Goal: Transaction & Acquisition: Purchase product/service

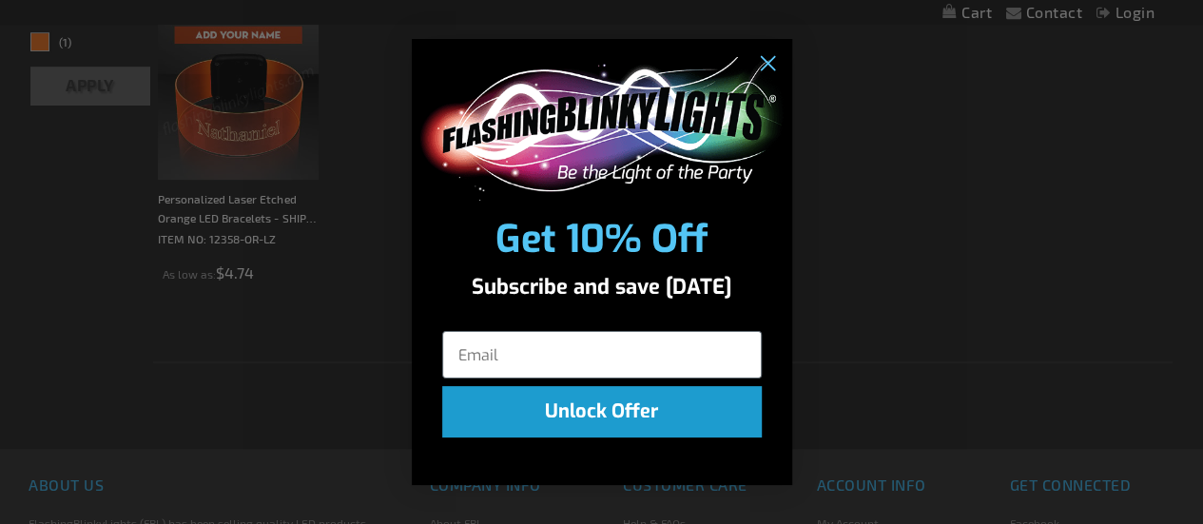
scroll to position [570, 0]
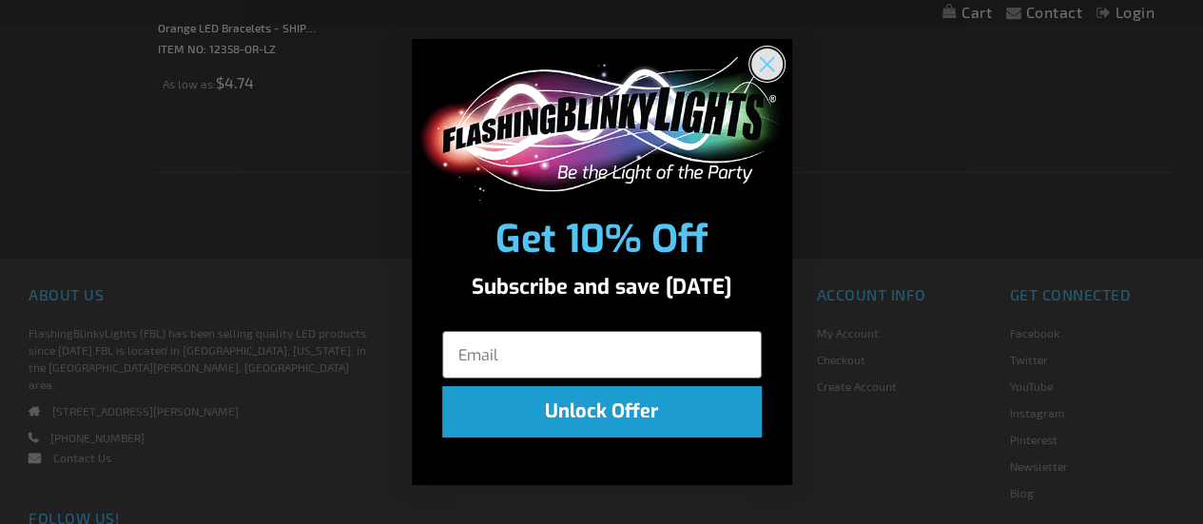
click at [764, 68] on circle "Close dialog" at bounding box center [765, 63] width 31 height 31
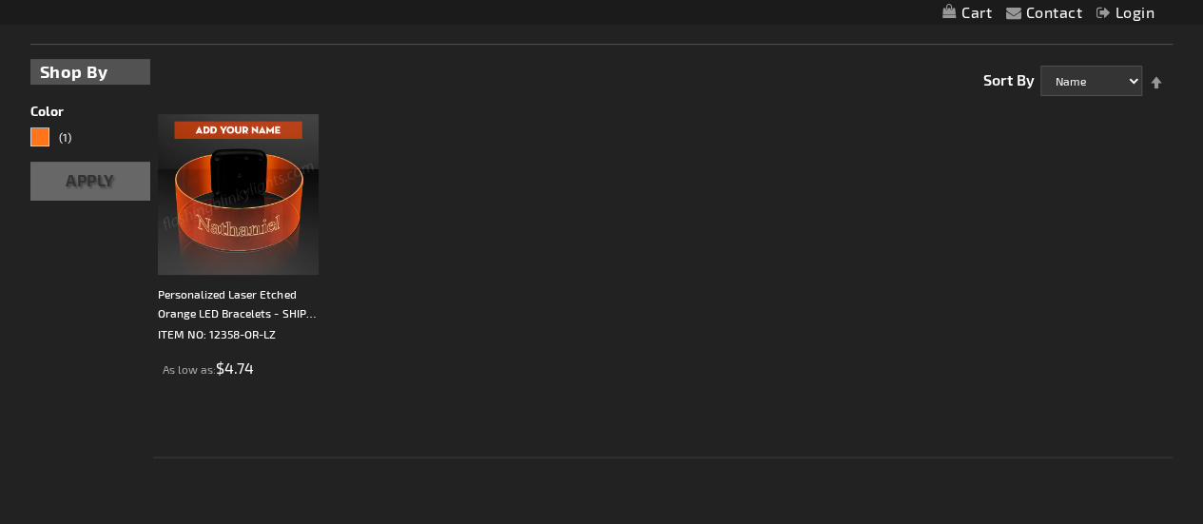
scroll to position [0, 0]
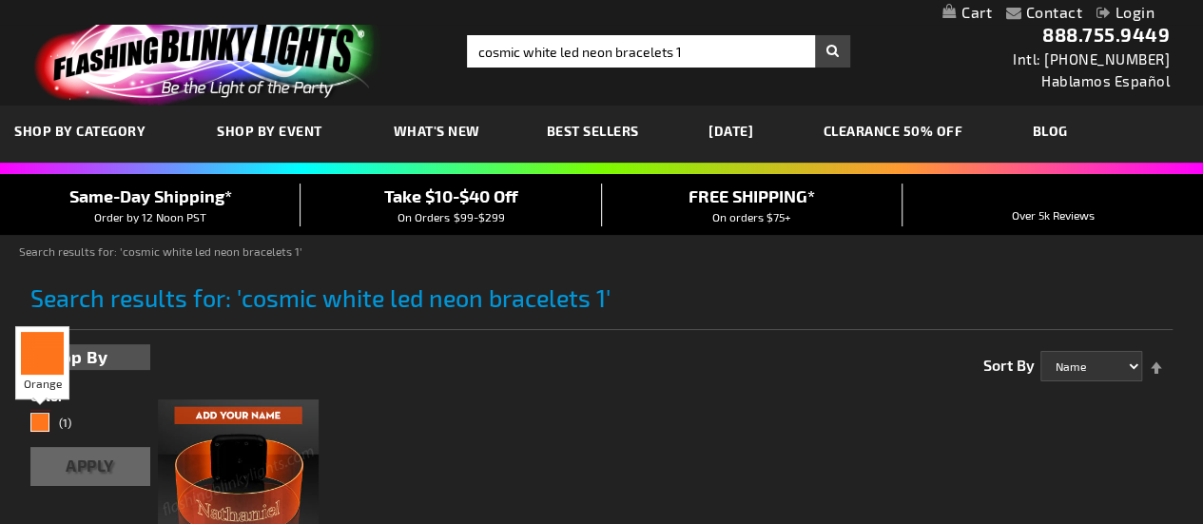
click at [34, 419] on div "Orange" at bounding box center [39, 422] width 19 height 19
click at [38, 371] on div "Filters Shop By Shopping Options Color (1) Apply" at bounding box center [90, 415] width 120 height 142
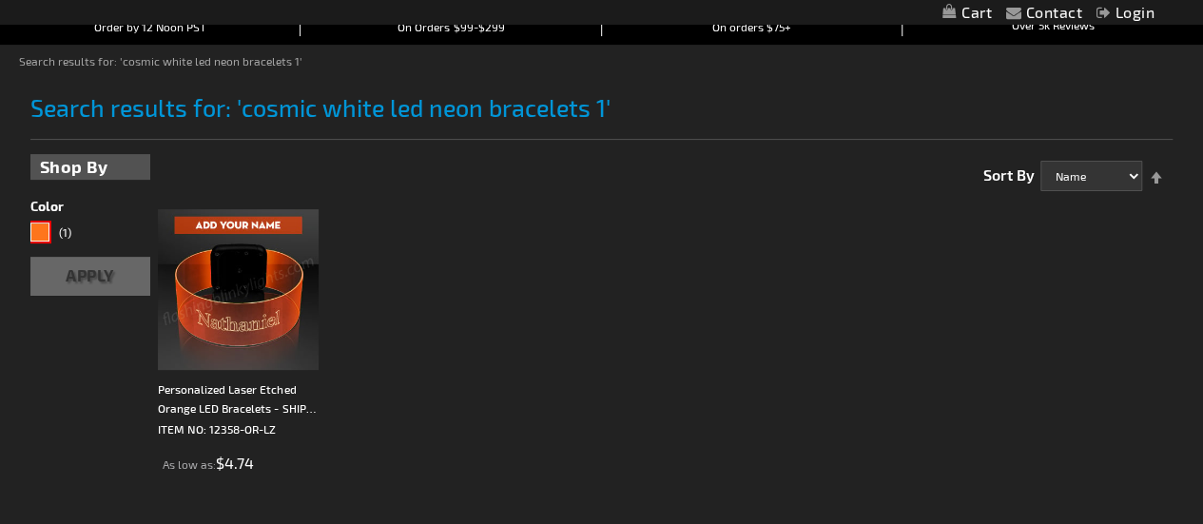
scroll to position [95, 0]
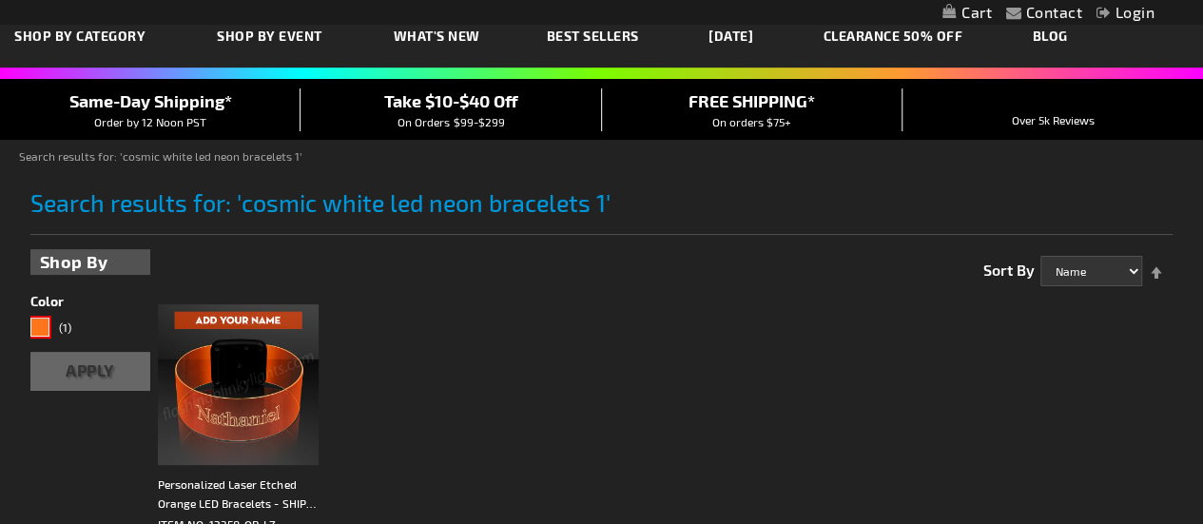
click at [947, 45] on link "CLEARANCE 50% OFF" at bounding box center [893, 36] width 168 height 64
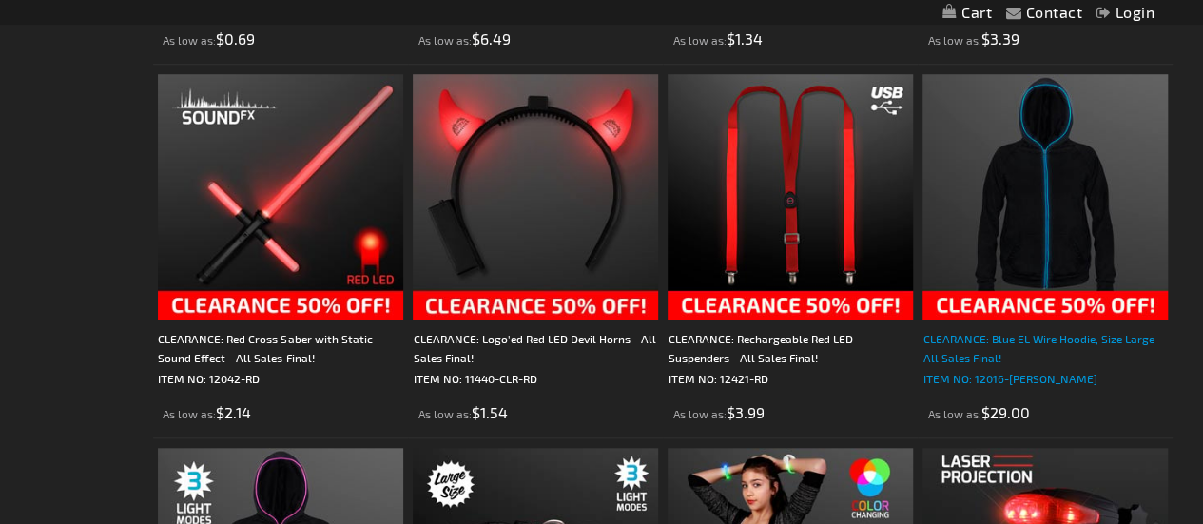
scroll to position [27, 0]
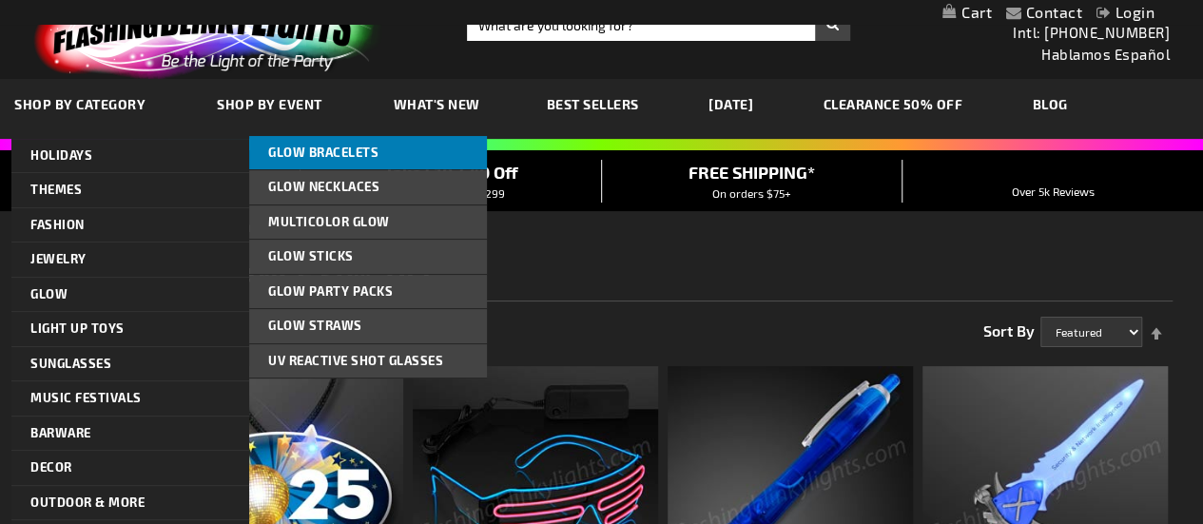
click at [347, 146] on span "Glow Bracelets" at bounding box center [323, 152] width 110 height 15
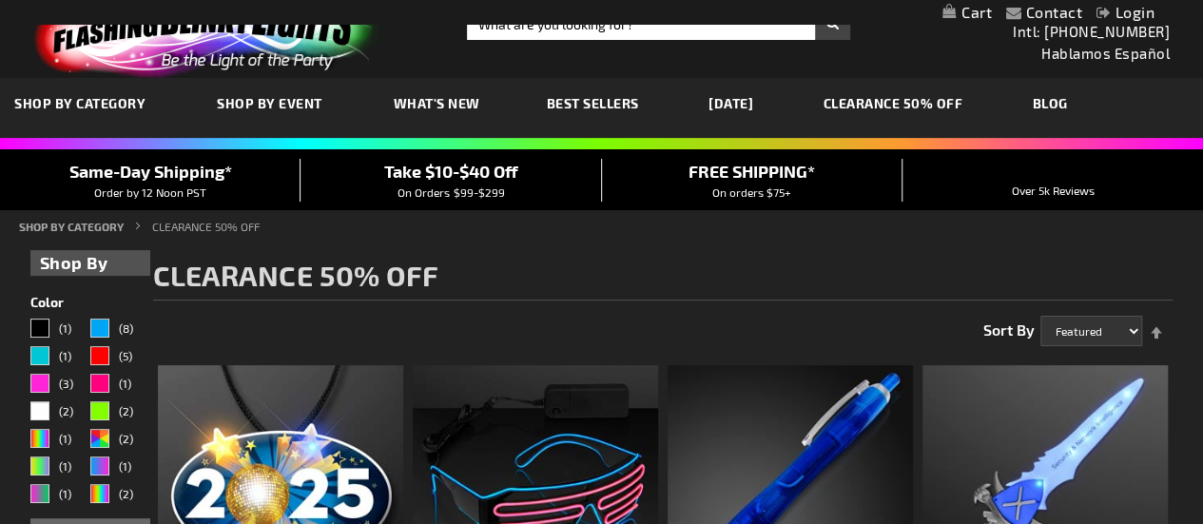
scroll to position [27, 0]
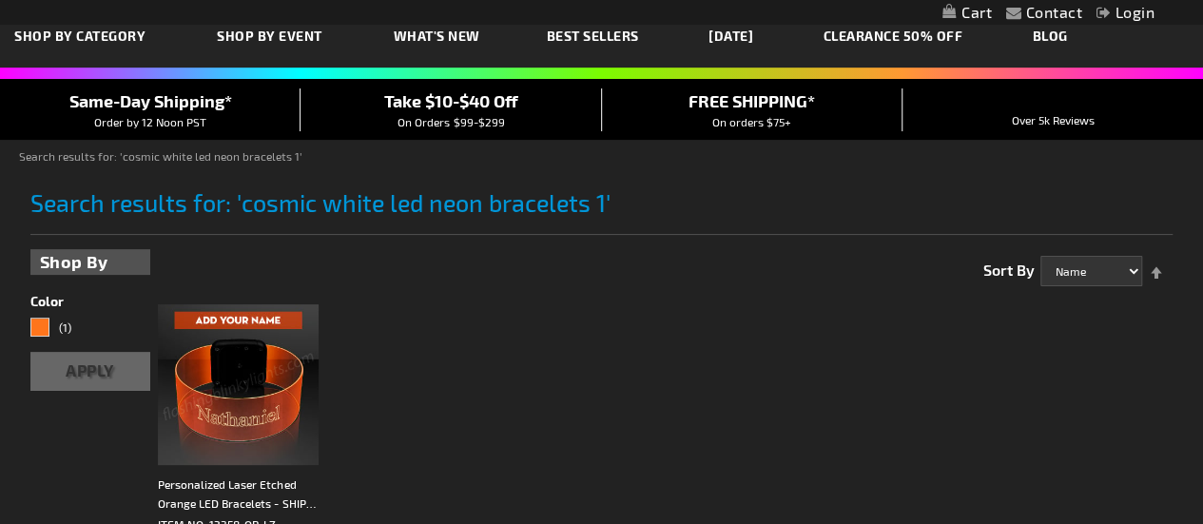
click at [420, 205] on span "Search results for: 'cosmic white led neon bracelets 1'" at bounding box center [320, 202] width 580 height 29
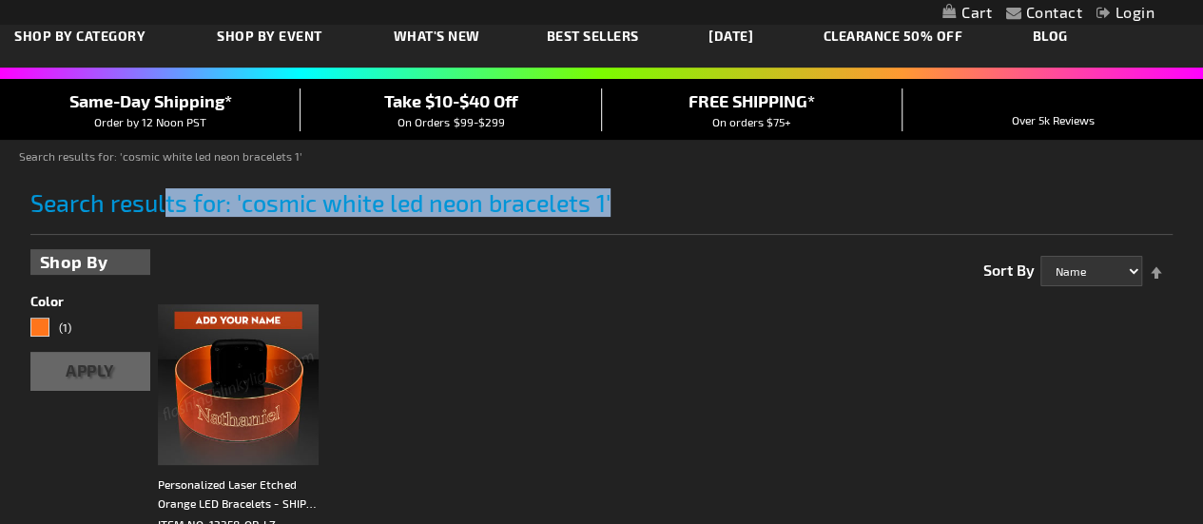
drag, startPoint x: 603, startPoint y: 203, endPoint x: 280, endPoint y: 248, distance: 325.5
click at [165, 210] on span "Search results for: 'cosmic white led neon bracelets 1'" at bounding box center [320, 202] width 580 height 29
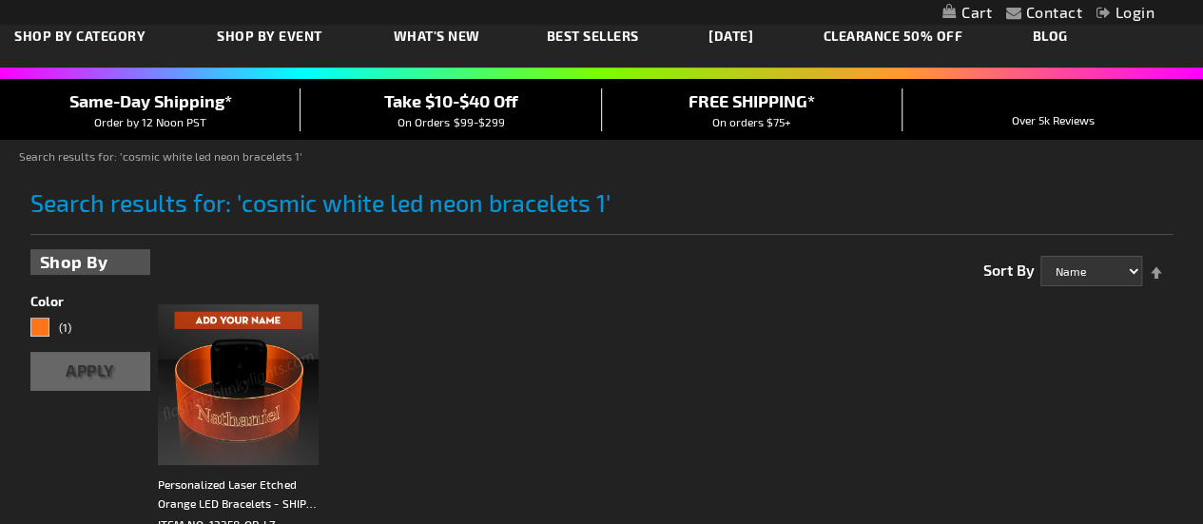
click at [500, 311] on ol "Personalized Laser Etched Orange LED Bracelets - SHIPS SEPARATELY IN 5 BUS. DAY…" at bounding box center [662, 472] width 1019 height 354
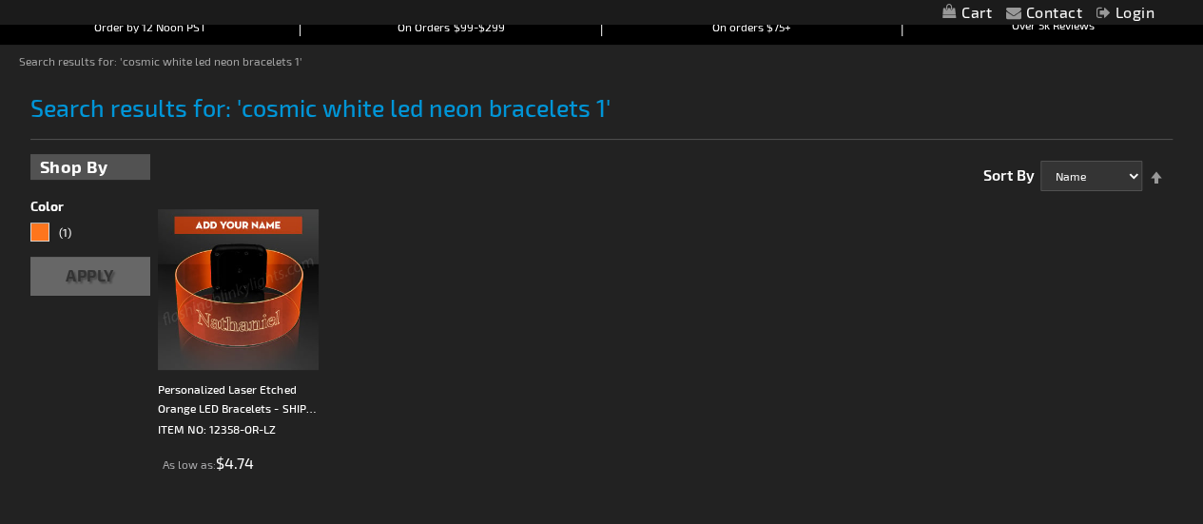
scroll to position [285, 0]
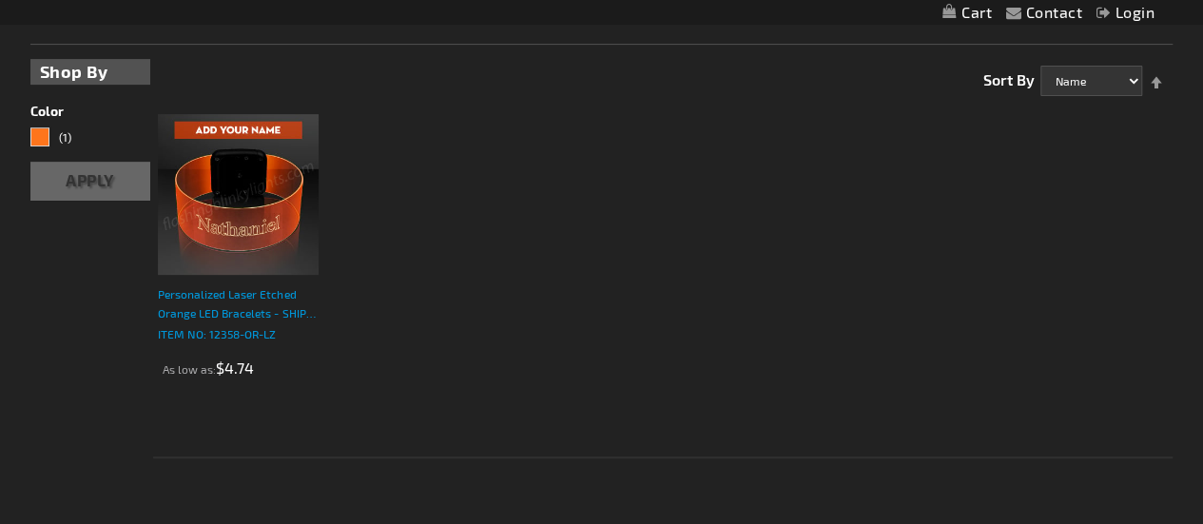
click at [202, 324] on p "ITEM NO: 12358-OR-LZ" at bounding box center [238, 333] width 161 height 19
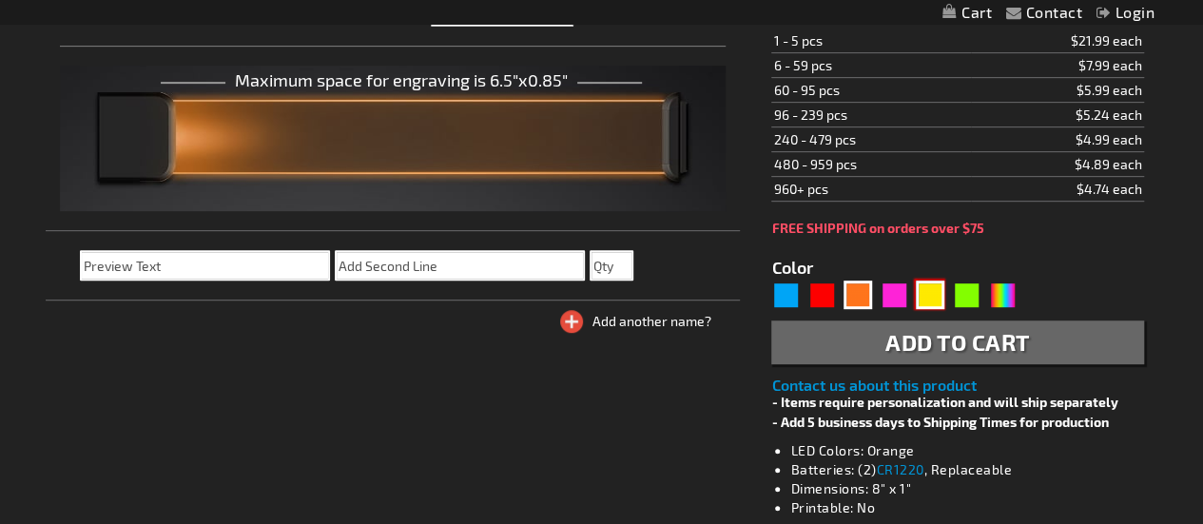
click at [934, 291] on div "Yellow" at bounding box center [930, 294] width 29 height 29
type input "5647"
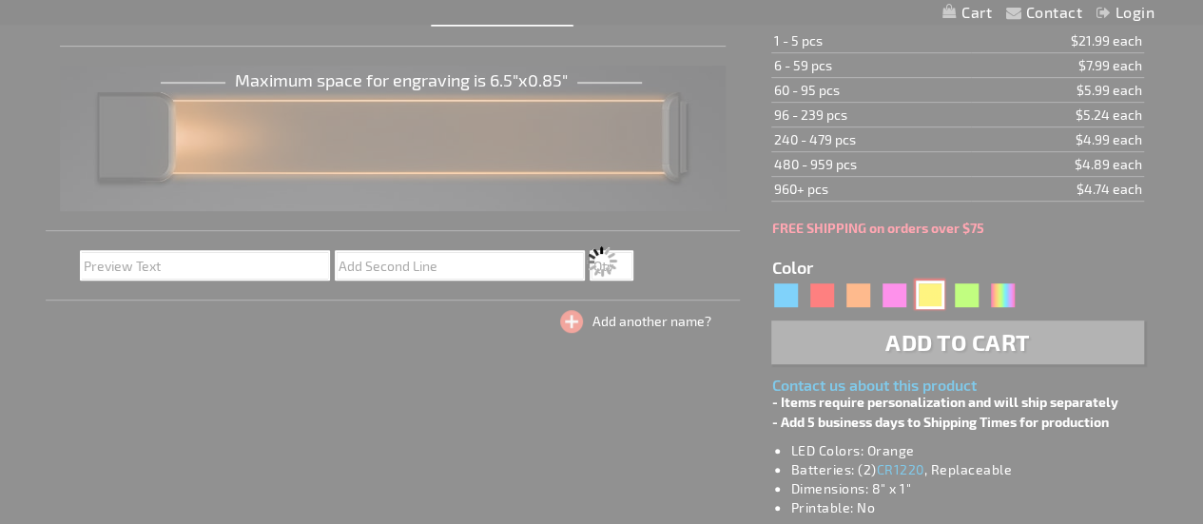
type input "12358-YL-LZ"
type input "Customize - Personalized Laser Etched Yellow LED Bracelets - SHIPS SEPARATELY I…"
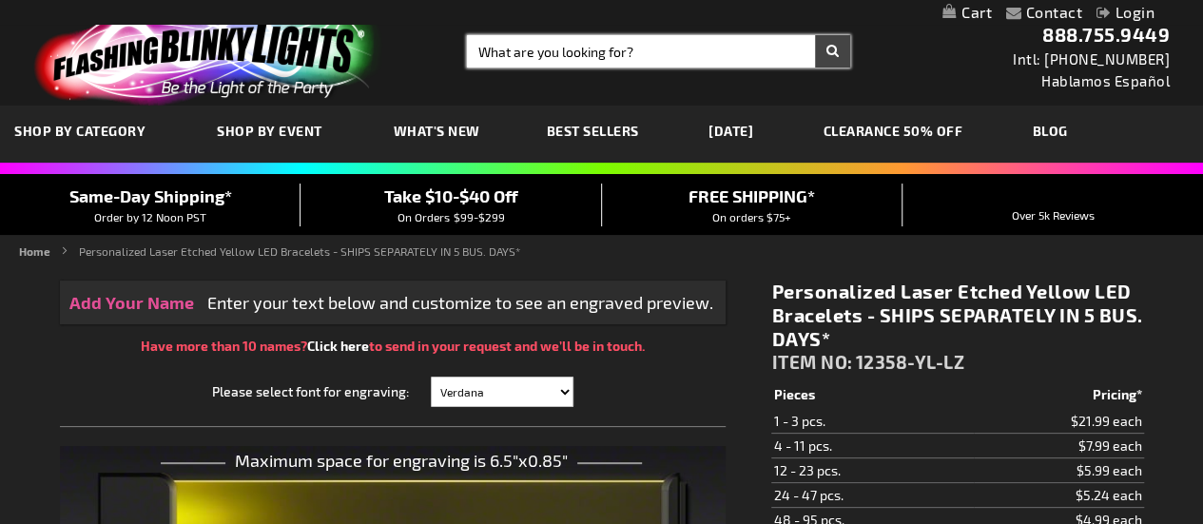
click at [549, 52] on input "Search" at bounding box center [658, 51] width 383 height 32
type input "LED bracelets"
click at [815, 35] on button "Search" at bounding box center [832, 51] width 35 height 32
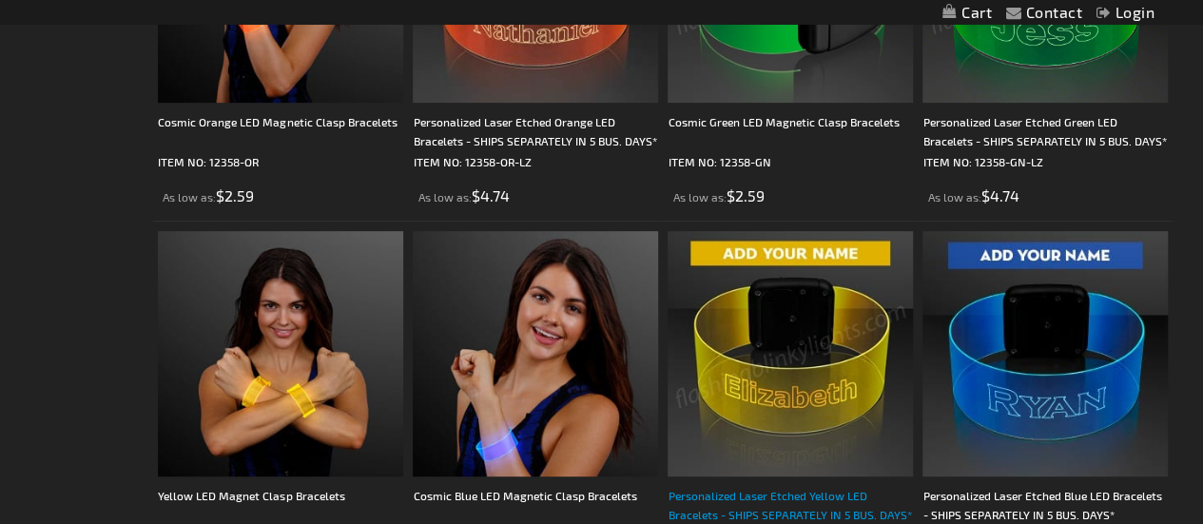
scroll to position [4089, 0]
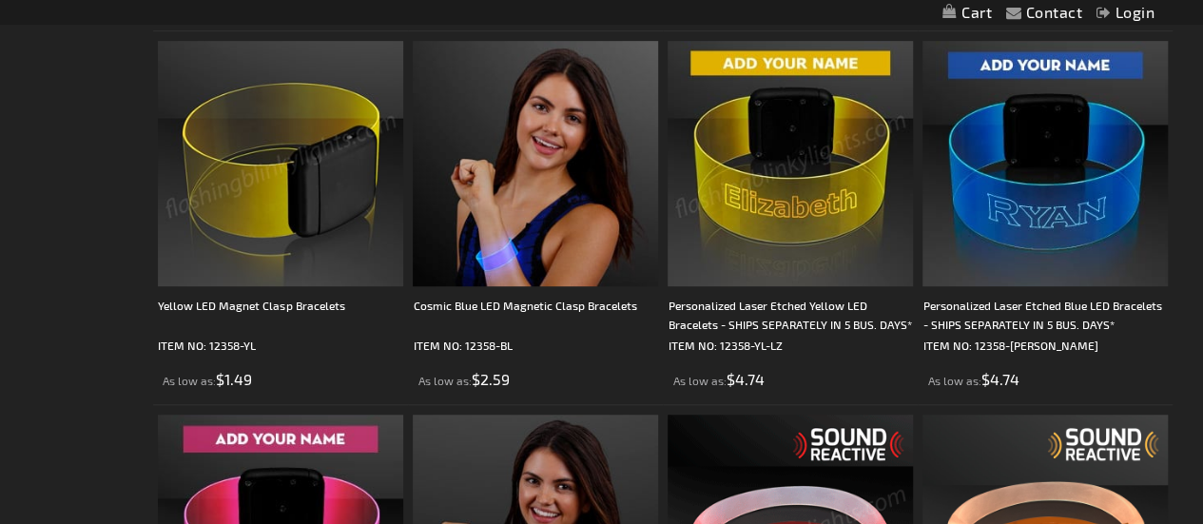
click at [287, 241] on img at bounding box center [280, 163] width 245 height 245
